Goal: Information Seeking & Learning: Check status

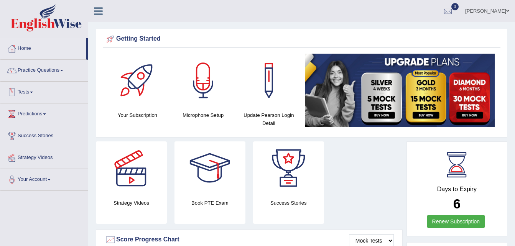
click at [20, 92] on link "Tests" at bounding box center [43, 91] width 87 height 19
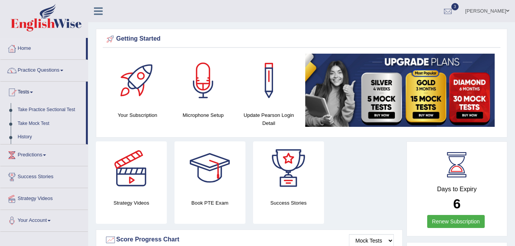
click at [28, 138] on link "History" at bounding box center [50, 137] width 72 height 14
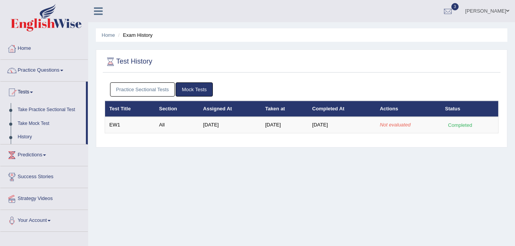
drag, startPoint x: 46, startPoint y: 150, endPoint x: 21, endPoint y: 138, distance: 27.6
click at [21, 138] on link "History" at bounding box center [50, 137] width 72 height 14
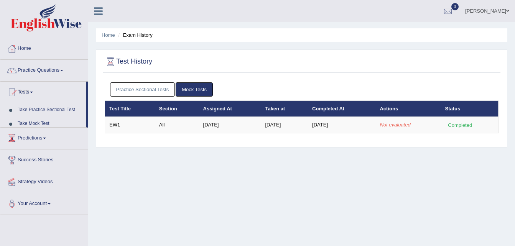
click at [21, 138] on ul "Home Practice Questions Speaking Practice Read Aloud Repeat Sentence Describe I…" at bounding box center [43, 126] width 87 height 177
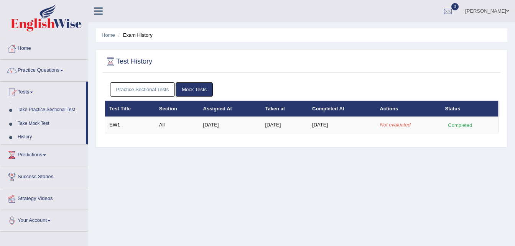
click at [159, 91] on link "Practice Sectional Tests" at bounding box center [142, 89] width 65 height 14
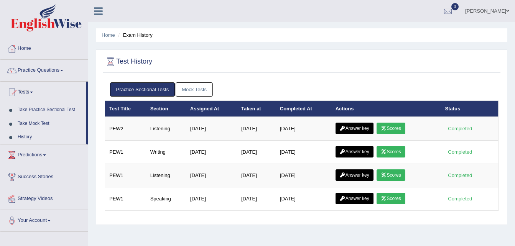
click at [191, 91] on link "Mock Tests" at bounding box center [194, 89] width 37 height 14
